Goal: Navigation & Orientation: Find specific page/section

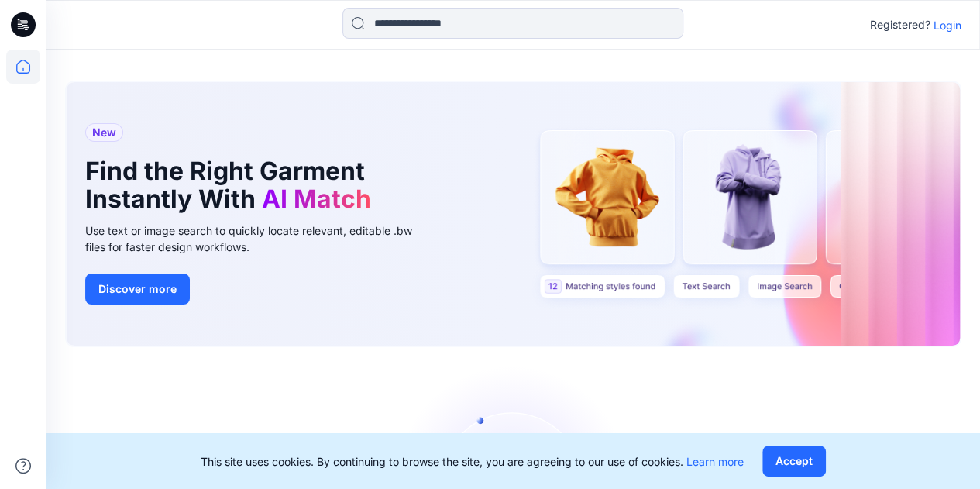
scroll to position [174, 0]
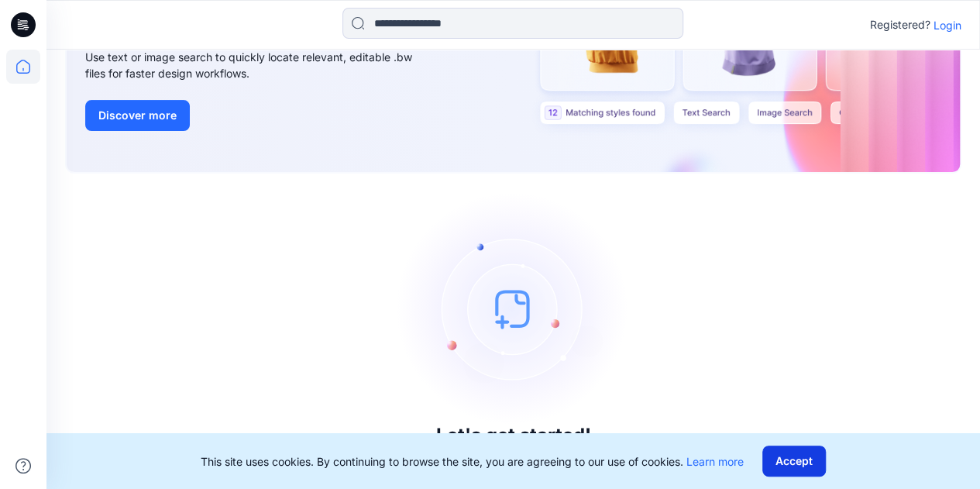
click at [824, 456] on button "Accept" at bounding box center [794, 461] width 64 height 31
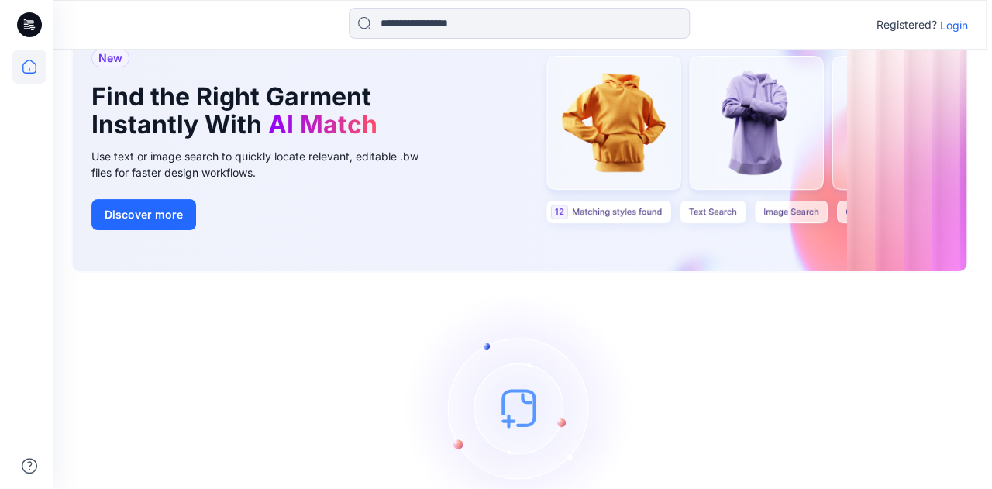
scroll to position [0, 0]
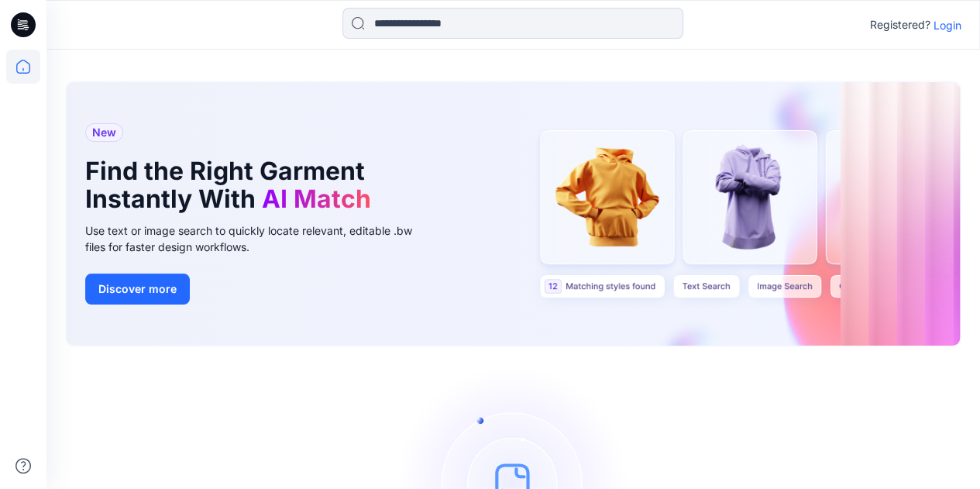
click at [18, 27] on icon at bounding box center [23, 24] width 25 height 25
click at [31, 79] on icon at bounding box center [23, 67] width 34 height 34
click at [32, 72] on icon at bounding box center [23, 67] width 34 height 34
click at [23, 72] on icon at bounding box center [23, 67] width 34 height 34
click at [29, 70] on icon at bounding box center [23, 67] width 14 height 14
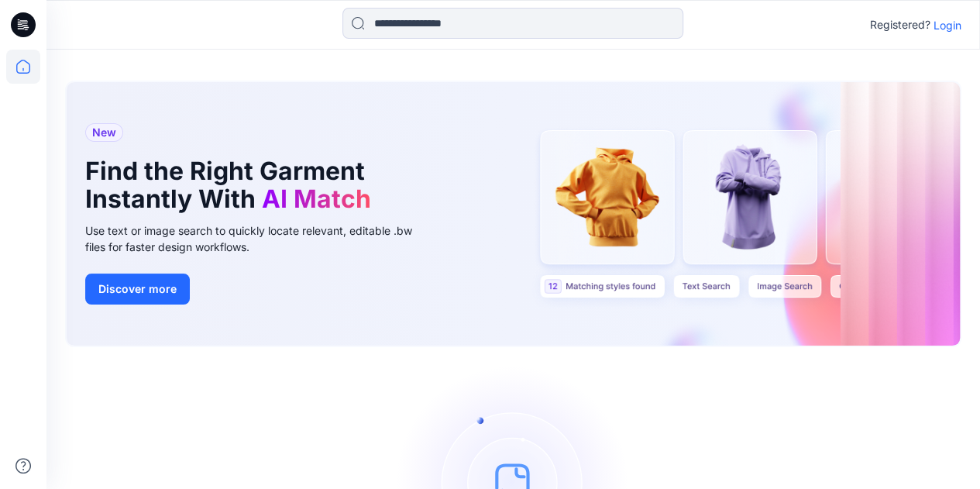
click at [29, 70] on icon at bounding box center [23, 67] width 14 height 14
click at [947, 19] on p "Login" at bounding box center [948, 25] width 28 height 16
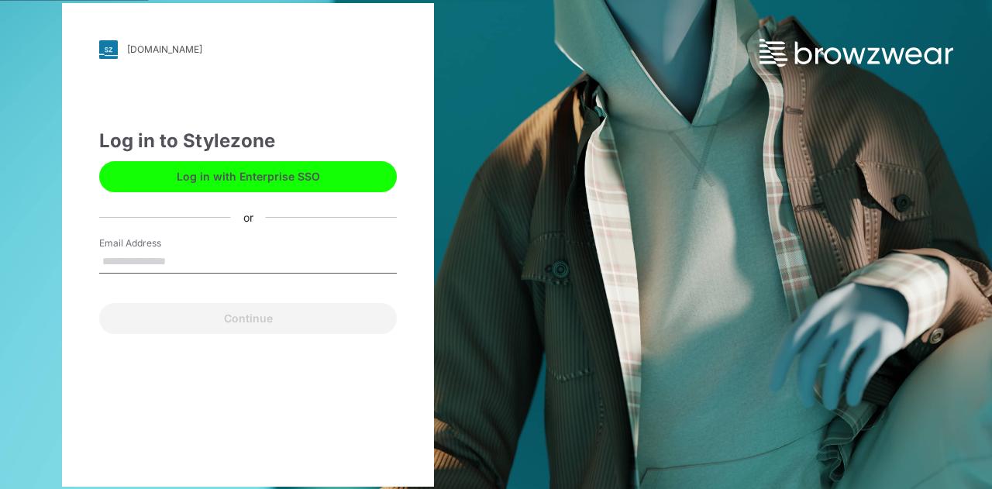
click at [214, 187] on button "Log in with Enterprise SSO" at bounding box center [248, 176] width 298 height 31
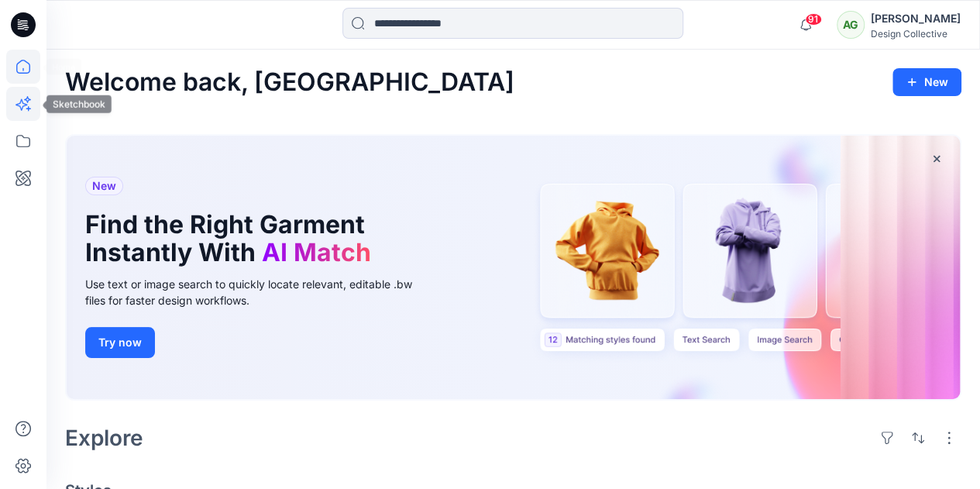
click at [31, 110] on icon at bounding box center [23, 104] width 34 height 34
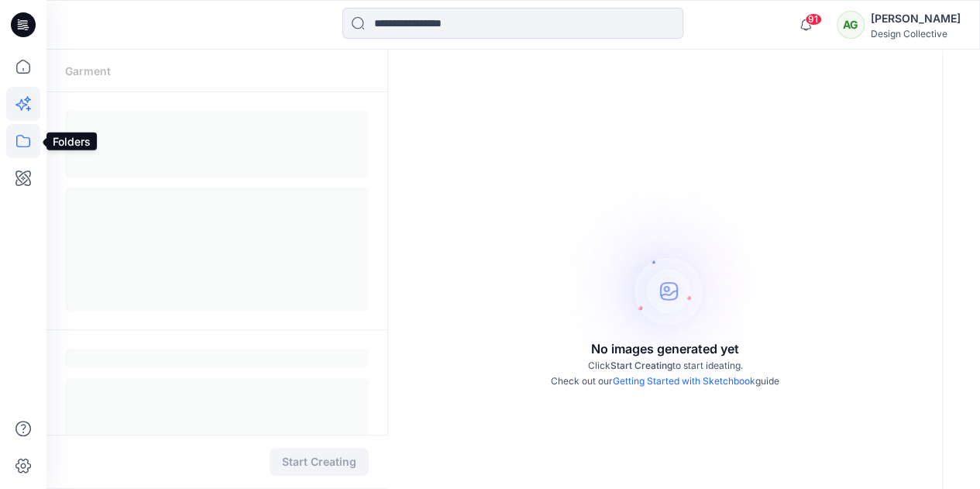
click at [19, 153] on icon at bounding box center [23, 141] width 34 height 34
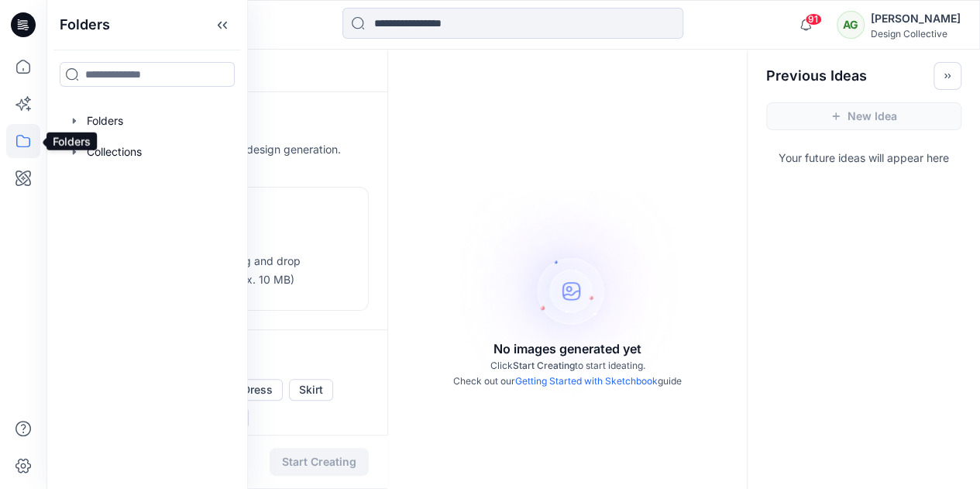
click at [27, 151] on icon at bounding box center [23, 141] width 34 height 34
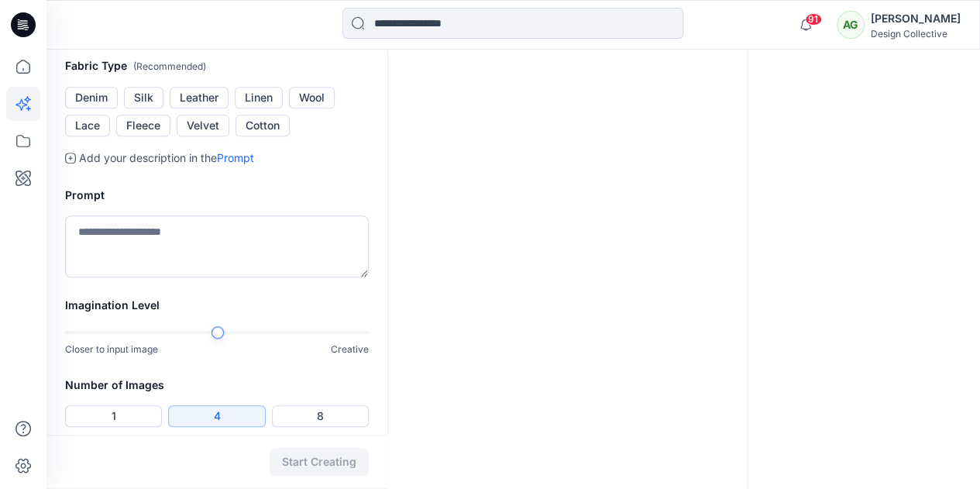
scroll to position [387, 0]
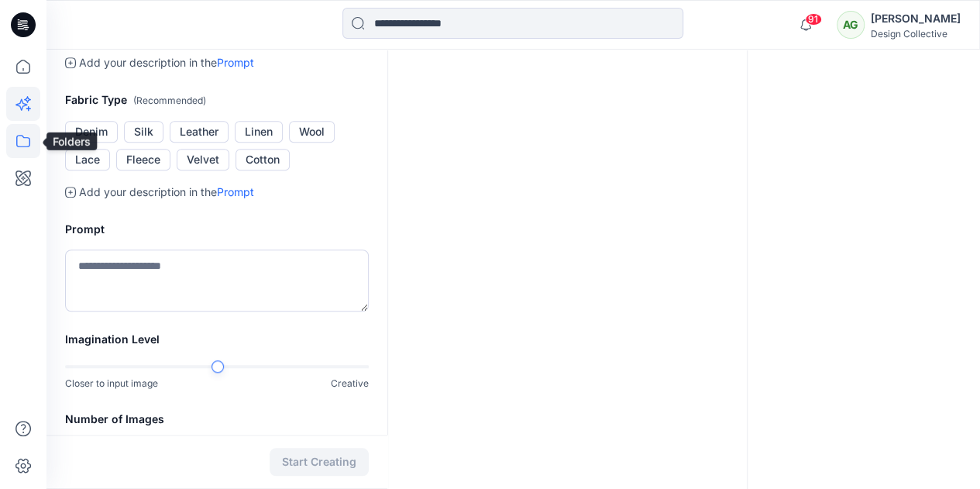
click at [29, 139] on icon at bounding box center [23, 141] width 34 height 34
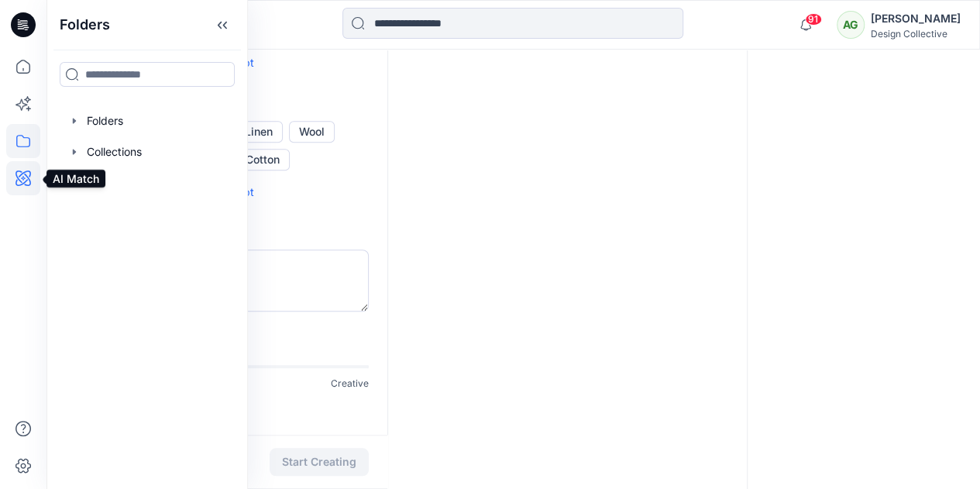
click at [18, 183] on icon at bounding box center [23, 178] width 34 height 34
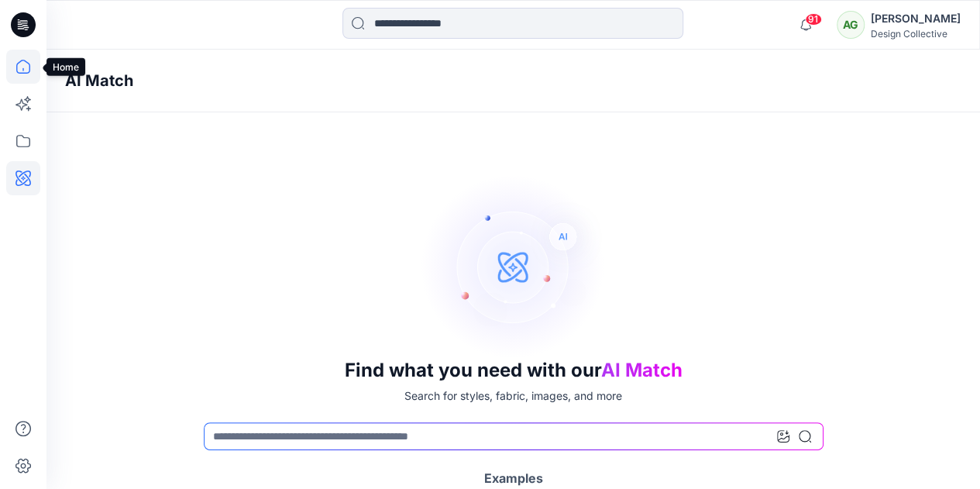
click at [25, 67] on icon at bounding box center [23, 67] width 34 height 34
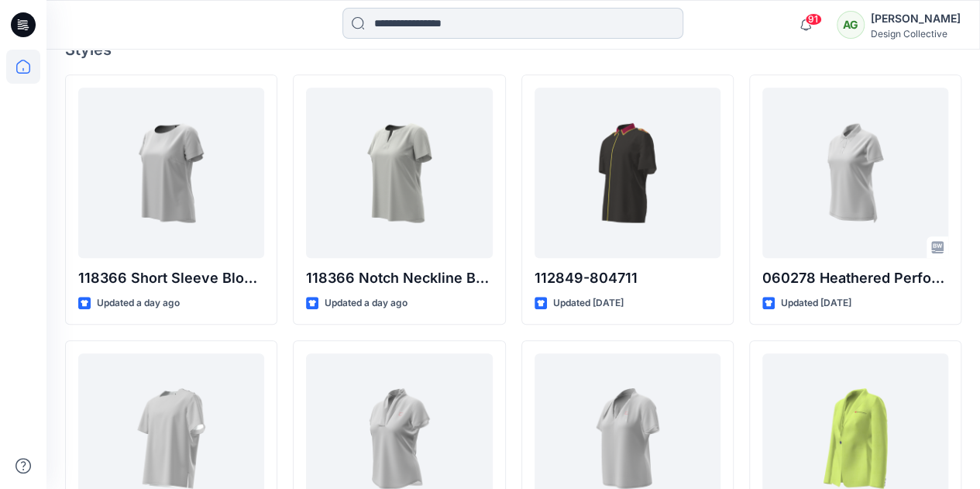
scroll to position [334, 0]
